Goal: Find specific page/section: Find specific page/section

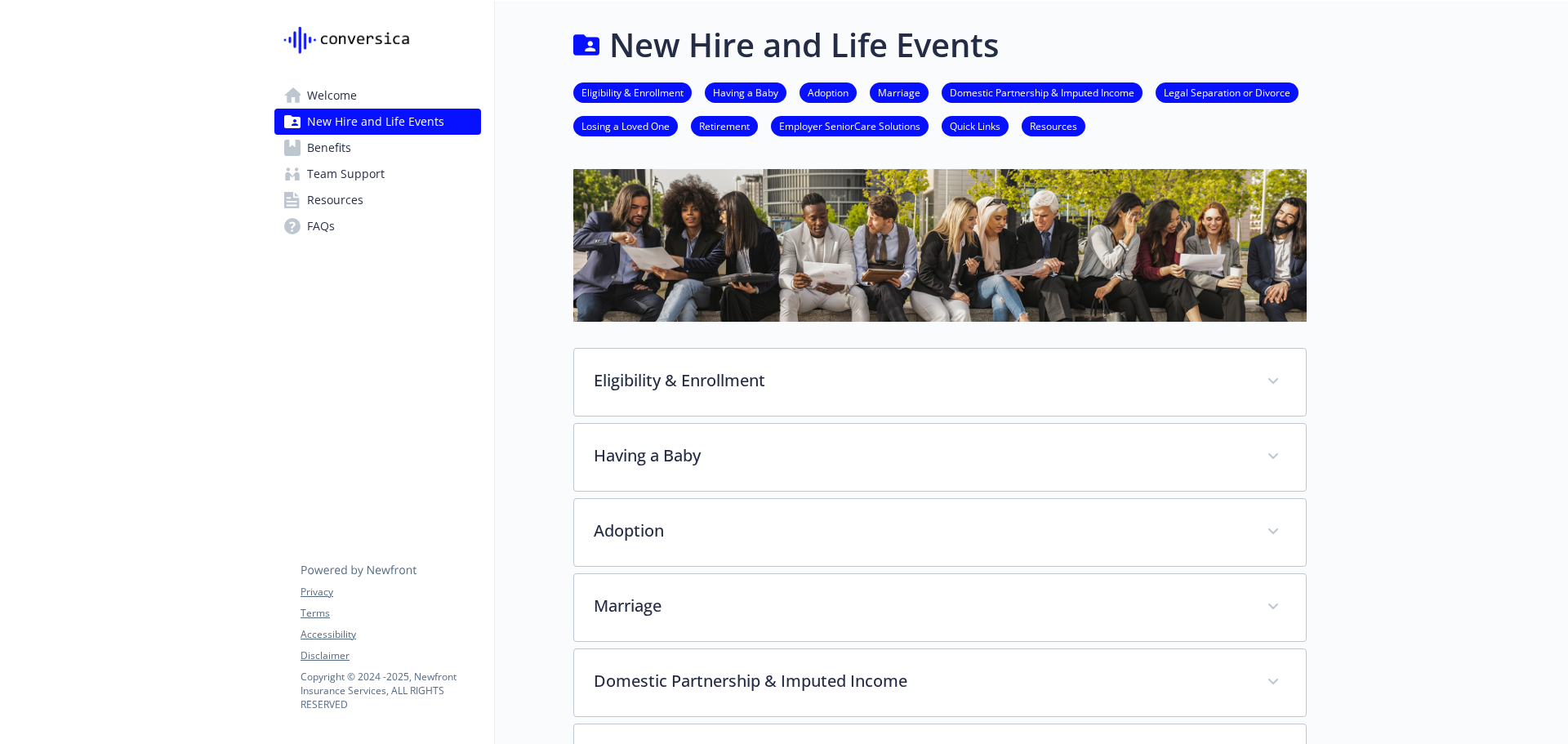
scroll to position [801, 0]
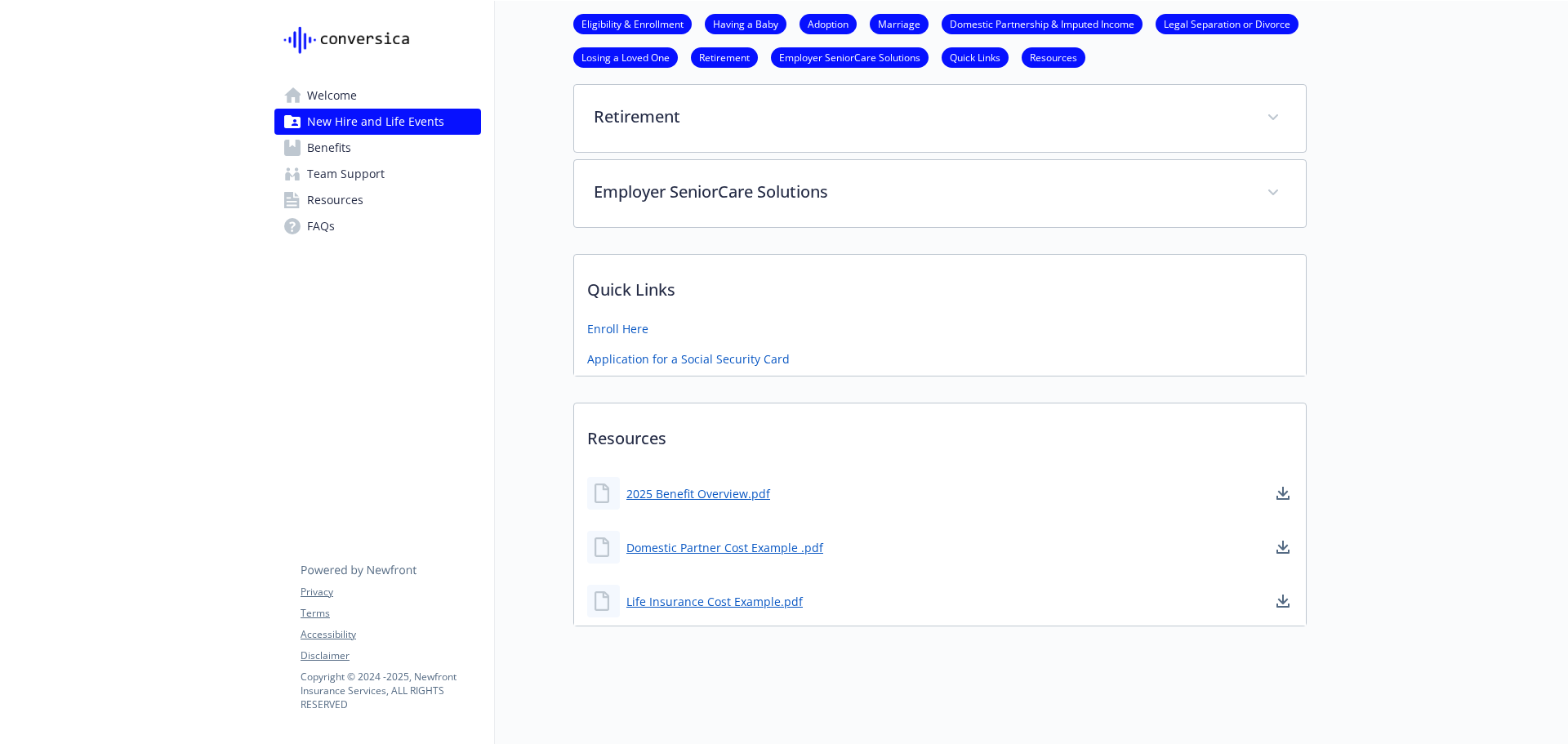
drag, startPoint x: 110, startPoint y: 258, endPoint x: 305, endPoint y: 159, distance: 218.7
